Goal: Task Accomplishment & Management: Use online tool/utility

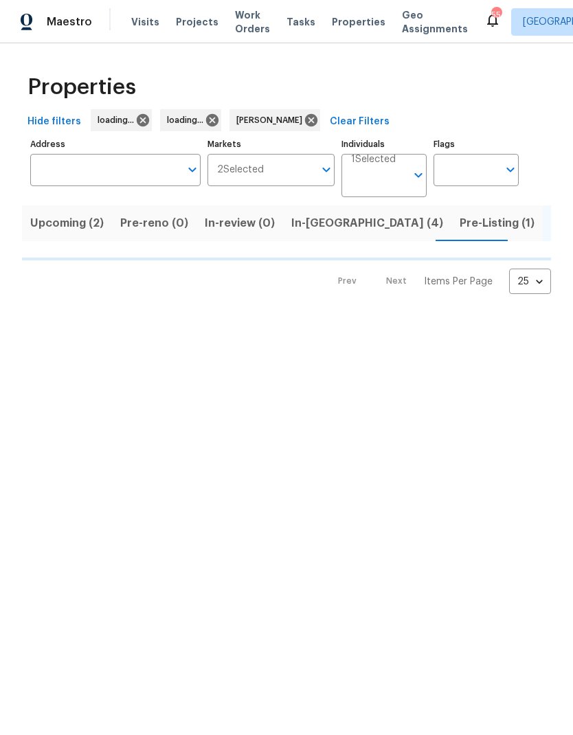
click at [459, 226] on span "Pre-Listing (1)" at bounding box center [496, 223] width 75 height 19
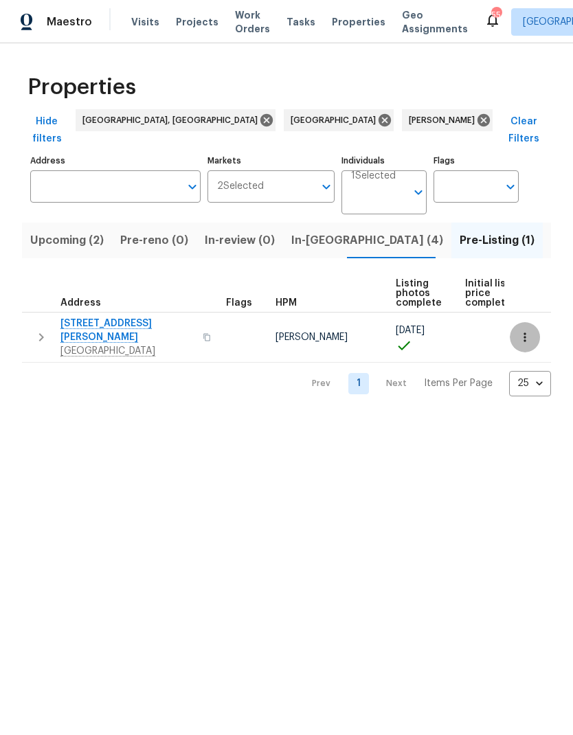
click at [524, 330] on icon "button" at bounding box center [525, 337] width 14 height 14
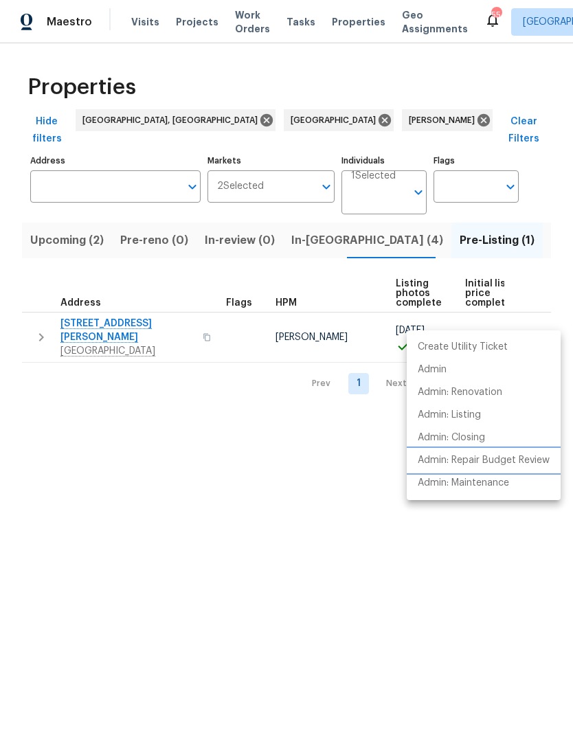
click at [523, 459] on p "Admin: Repair Budget Review" at bounding box center [483, 460] width 132 height 14
click at [82, 312] on div at bounding box center [286, 367] width 573 height 735
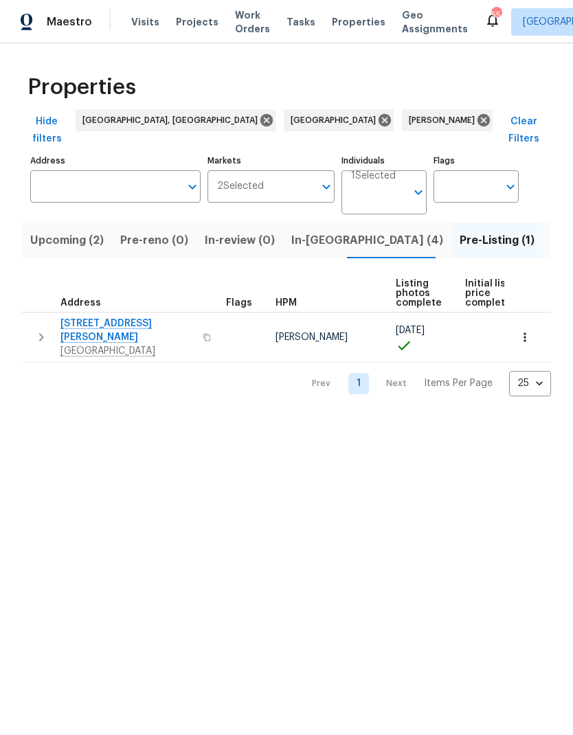
click at [89, 316] on span "[STREET_ADDRESS][PERSON_NAME]" at bounding box center [127, 329] width 134 height 27
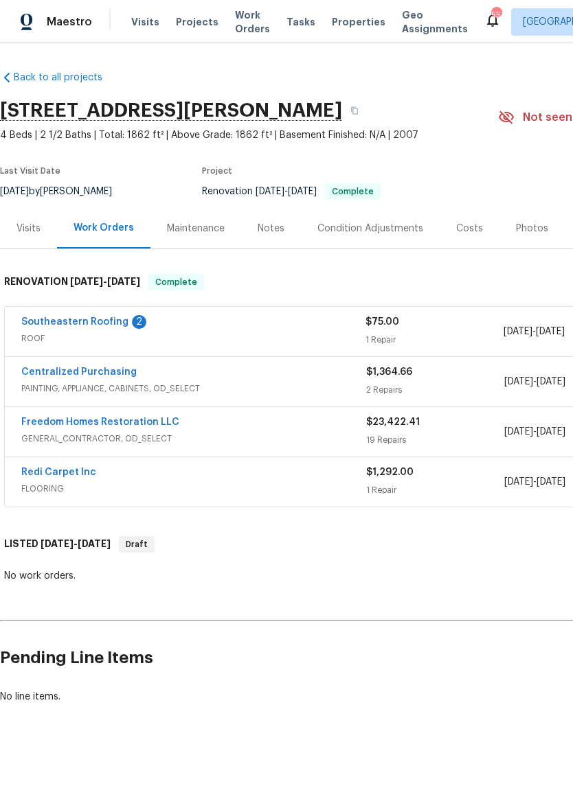
click at [50, 324] on link "Southeastern Roofing" at bounding box center [74, 322] width 107 height 10
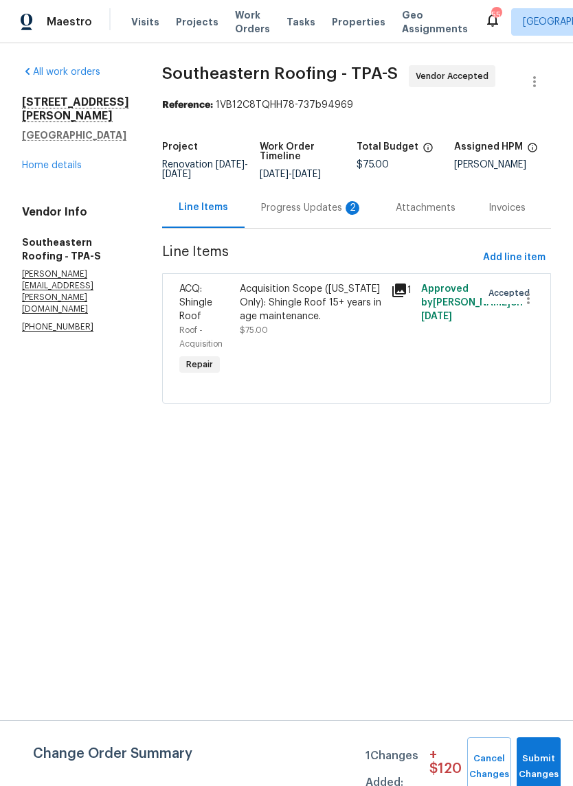
click at [327, 210] on div "Progress Updates 2" at bounding box center [312, 208] width 102 height 14
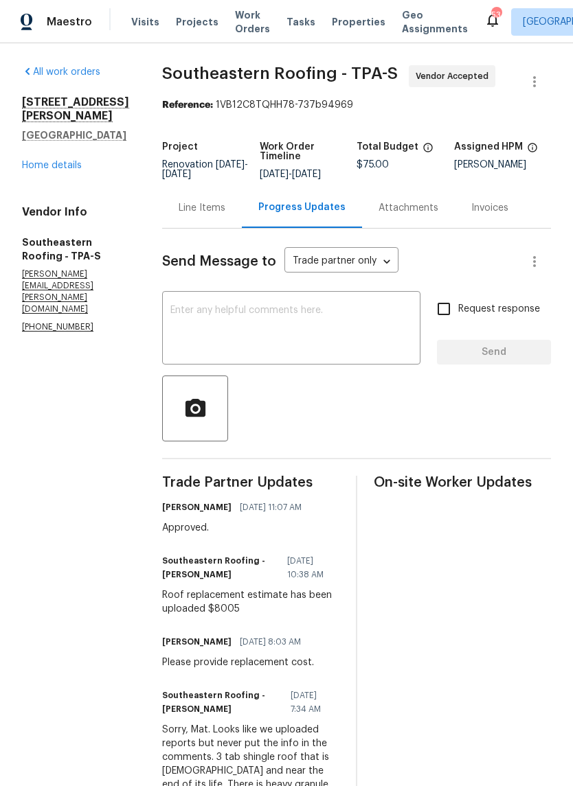
click at [165, 216] on div "Line Items" at bounding box center [202, 207] width 80 height 41
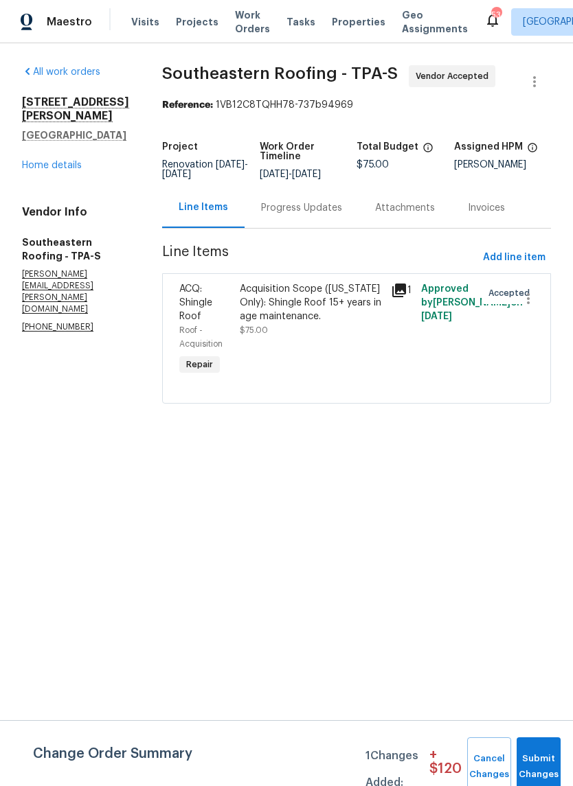
click at [301, 319] on div "Acquisition Scope ([US_STATE] Only): Shingle Roof 15+ years in age maintenance." at bounding box center [311, 302] width 143 height 41
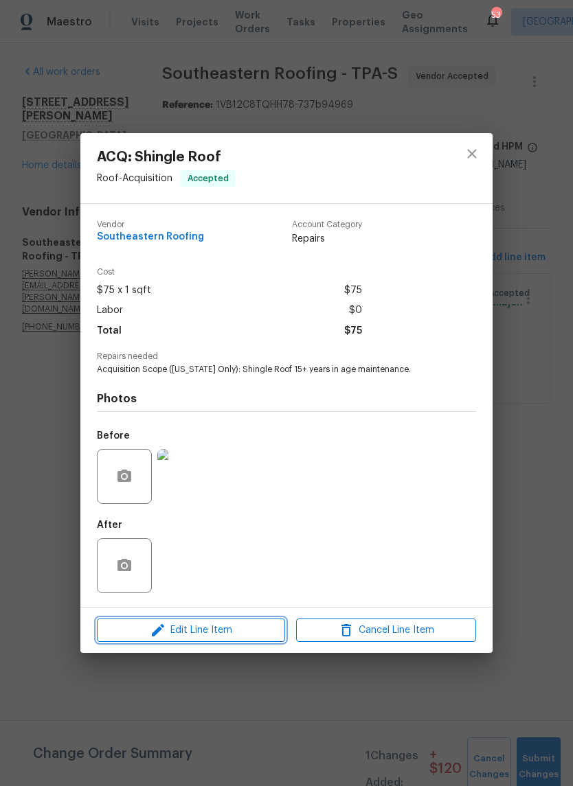
click at [122, 631] on span "Edit Line Item" at bounding box center [191, 630] width 180 height 17
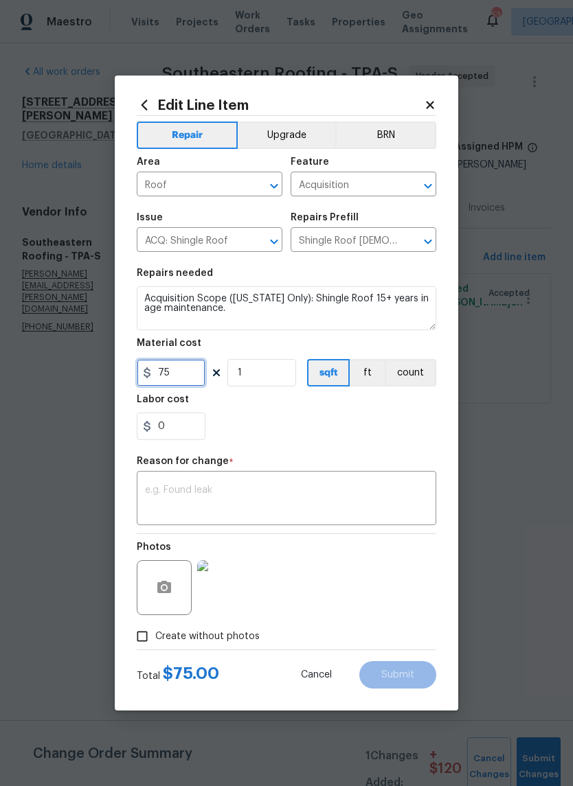
click at [168, 371] on input "75" at bounding box center [171, 372] width 69 height 27
click at [167, 370] on input "75" at bounding box center [171, 372] width 69 height 27
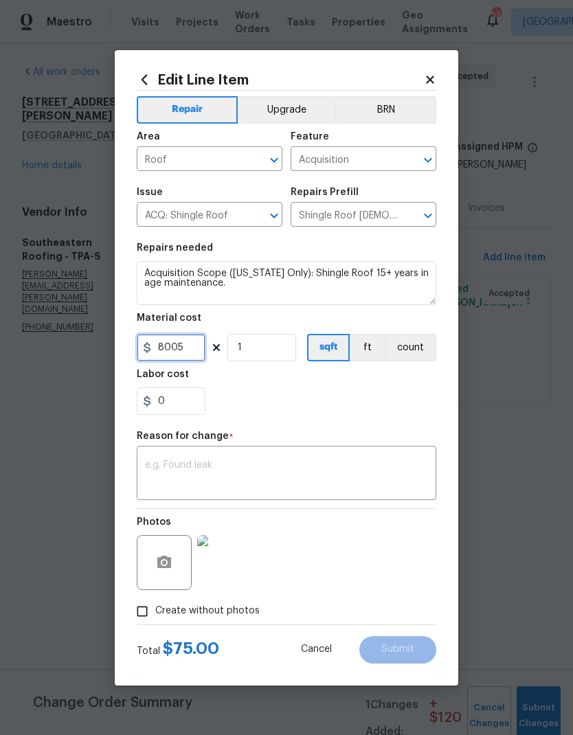
type input "8005"
click at [171, 471] on textarea at bounding box center [286, 474] width 283 height 29
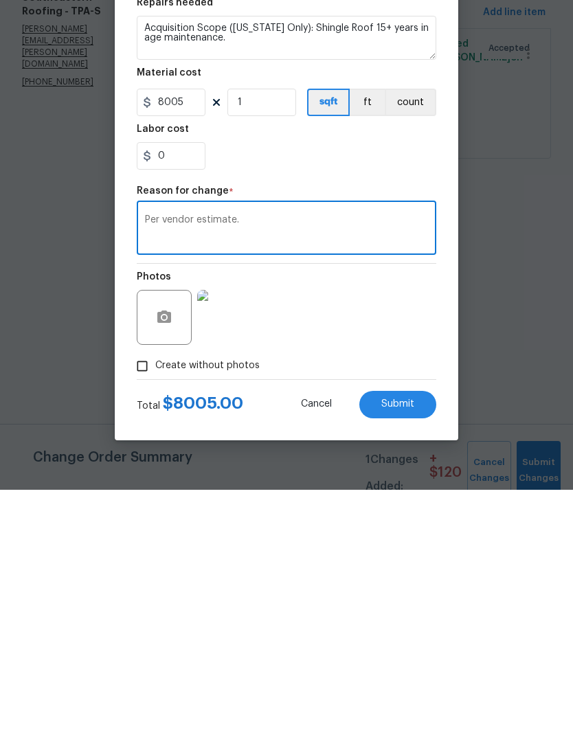
type textarea "Per vendor estimate."
click at [404, 636] on button "Submit" at bounding box center [397, 649] width 77 height 27
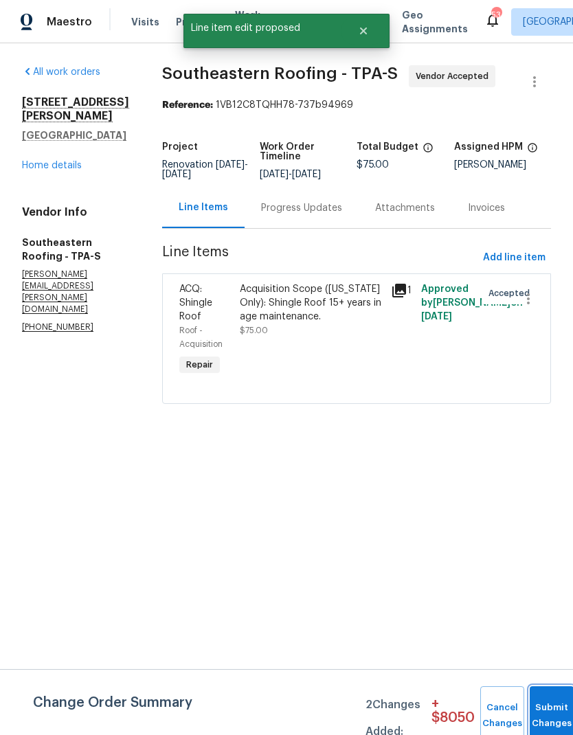
click at [531, 700] on button "Submit Changes" at bounding box center [551, 715] width 44 height 59
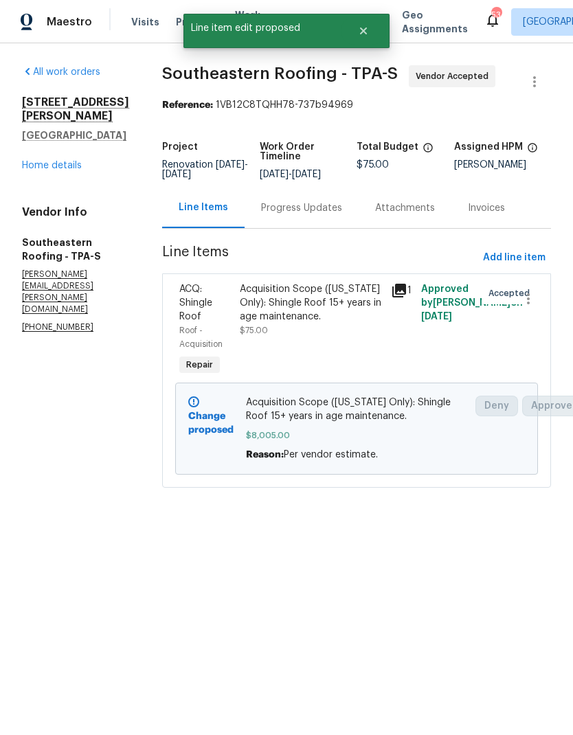
click at [43, 161] on link "Home details" at bounding box center [52, 166] width 60 height 10
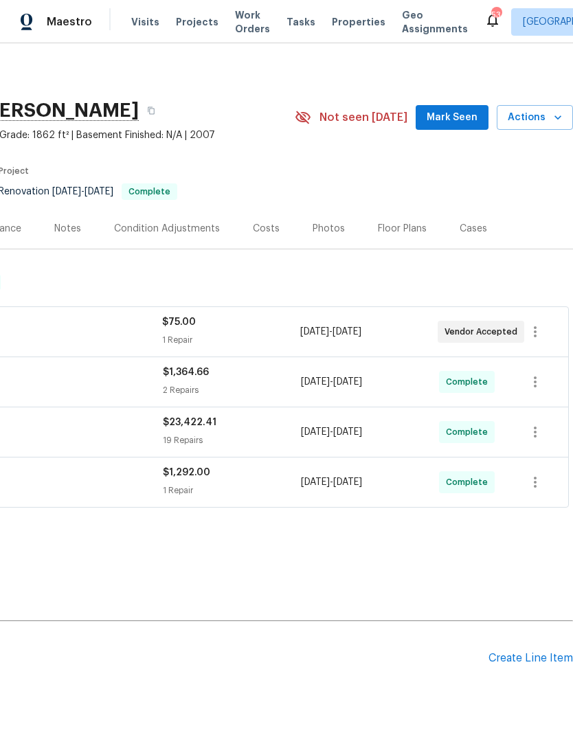
scroll to position [0, 203]
click at [465, 116] on span "Mark Seen" at bounding box center [451, 117] width 51 height 17
